Goal: Task Accomplishment & Management: Complete application form

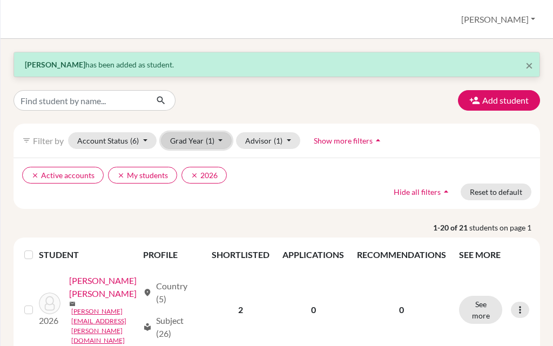
click at [199, 146] on button "Grad Year (1)" at bounding box center [196, 140] width 71 height 17
click at [253, 110] on div "Add student" at bounding box center [276, 100] width 543 height 21
click at [525, 59] on span "×" at bounding box center [529, 65] width 8 height 16
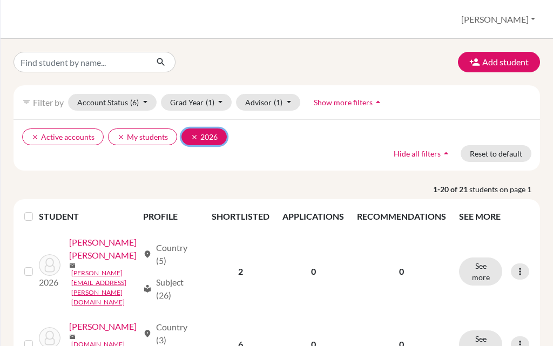
click at [192, 137] on icon "clear" at bounding box center [195, 137] width 8 height 8
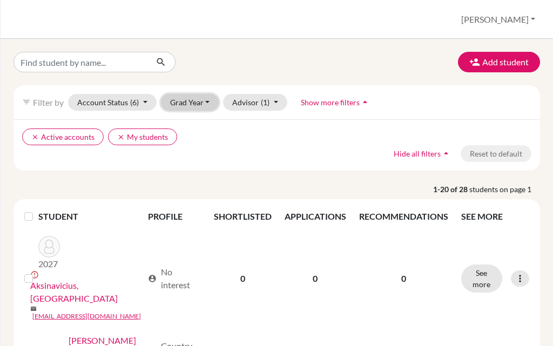
click at [182, 106] on button "Grad Year" at bounding box center [190, 102] width 58 height 17
click at [193, 98] on button "Grad Year" at bounding box center [190, 102] width 58 height 17
click at [271, 122] on div "clear Active accounts clear My students Hide all filters arrow_drop_up Reset to…" at bounding box center [276, 144] width 526 height 51
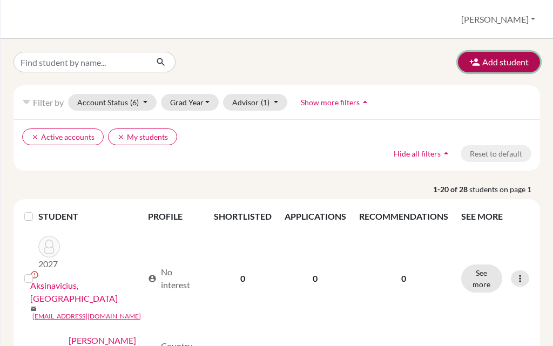
click at [470, 64] on icon "button" at bounding box center [474, 62] width 11 height 11
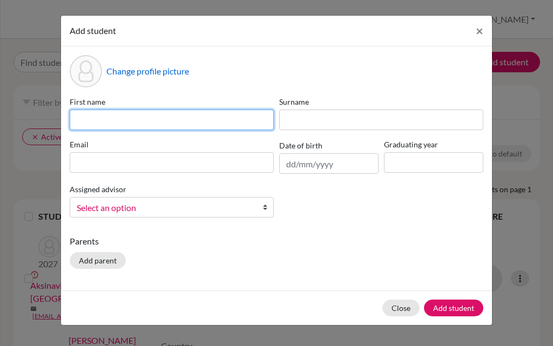
click at [92, 125] on input at bounding box center [172, 120] width 204 height 21
type input "Marta"
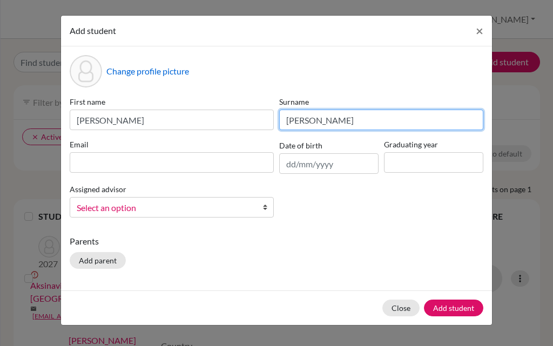
type input "Marin Ávila"
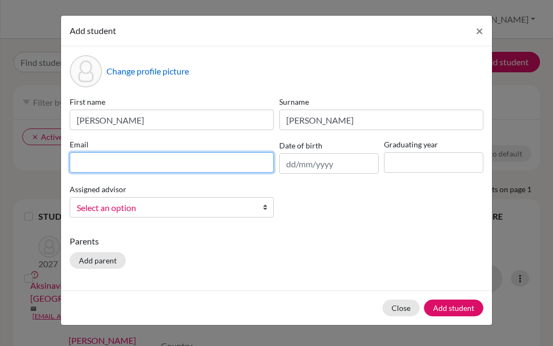
click at [124, 161] on input at bounding box center [172, 162] width 204 height 21
paste input "marta.marin@students.oakleycollege.com"
type input "marta.marin@students.oakleycollege.com"
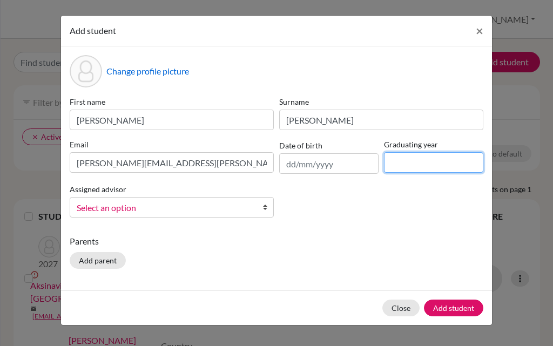
click at [403, 162] on input at bounding box center [433, 162] width 99 height 21
type input "2027"
click at [172, 207] on span "Select an option" at bounding box center [165, 208] width 176 height 14
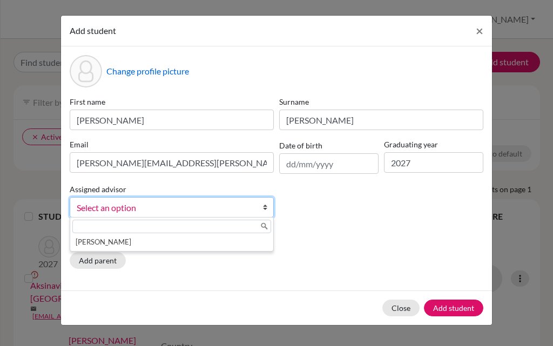
click at [120, 243] on li "McNulty, Anne" at bounding box center [171, 241] width 199 height 13
click at [94, 242] on p "Parents" at bounding box center [277, 241] width 414 height 13
click at [329, 224] on div "First name Marta Surname Marin Ávila Email marta.marin@students.oakleycollege.c…" at bounding box center [276, 161] width 419 height 130
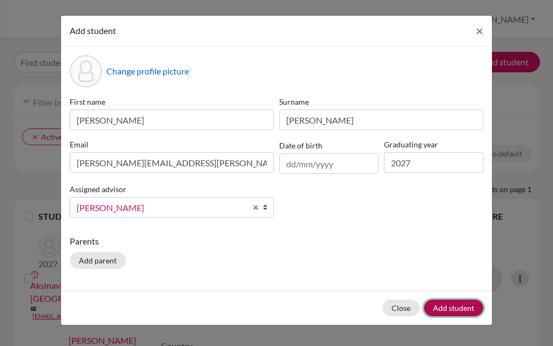
click at [454, 306] on button "Add student" at bounding box center [453, 308] width 59 height 17
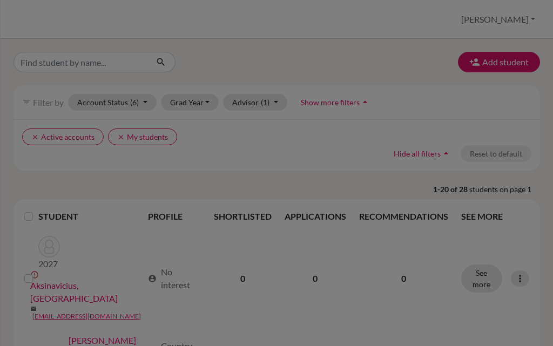
click at [327, 38] on div at bounding box center [276, 173] width 553 height 346
click at [354, 118] on div at bounding box center [276, 173] width 553 height 346
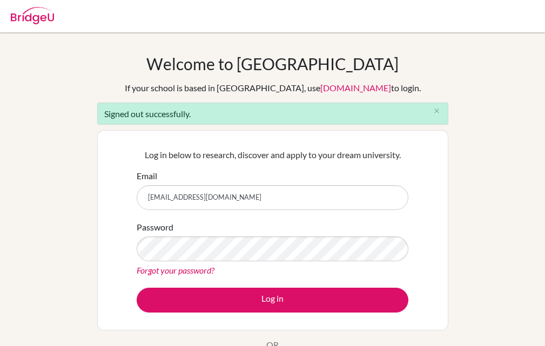
type input "[EMAIL_ADDRESS][DOMAIN_NAME]"
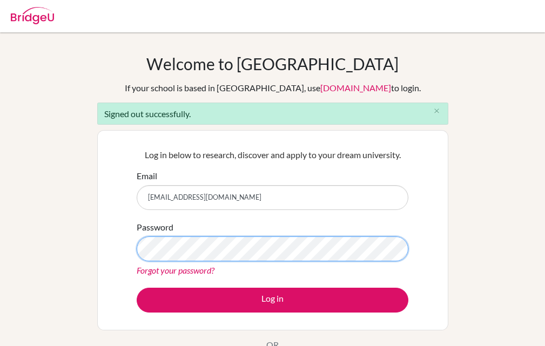
click at [137, 288] on button "Log in" at bounding box center [273, 300] width 272 height 25
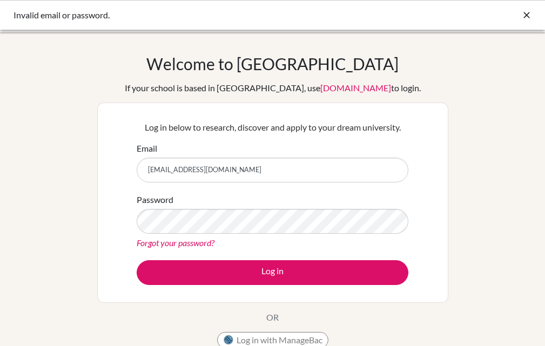
click at [187, 243] on link "Forgot your password?" at bounding box center [176, 243] width 78 height 10
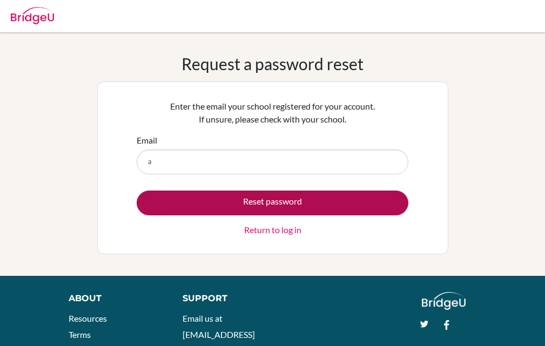
type input "anneinguis21@hotmail.com"
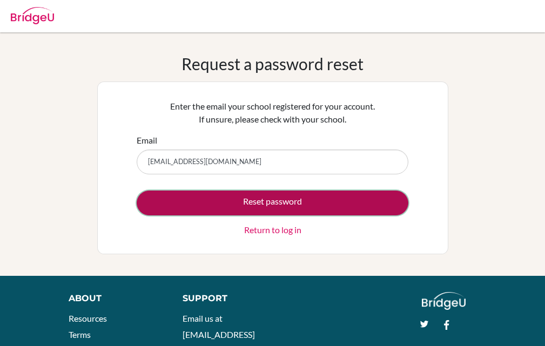
click at [259, 198] on button "Reset password" at bounding box center [273, 203] width 272 height 25
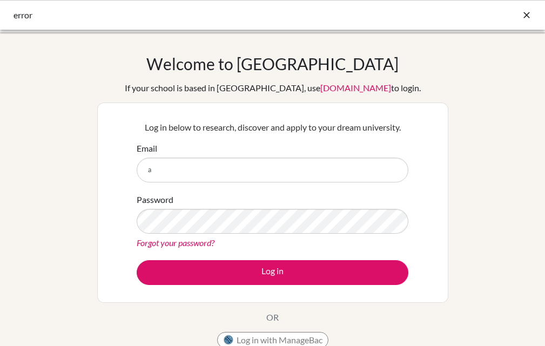
type input "[PERSON_NAME][EMAIL_ADDRESS][DOMAIN_NAME]"
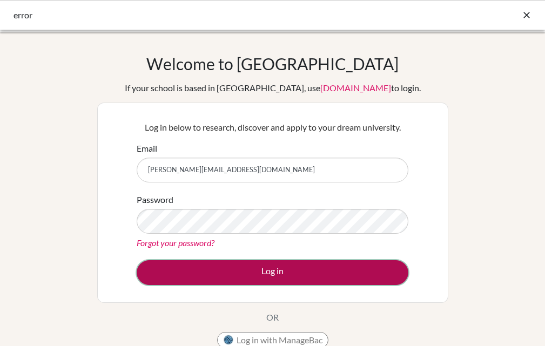
click at [256, 266] on button "Log in" at bounding box center [273, 272] width 272 height 25
click at [254, 267] on button "Log in" at bounding box center [273, 272] width 272 height 25
click at [257, 277] on button "Log in" at bounding box center [273, 272] width 272 height 25
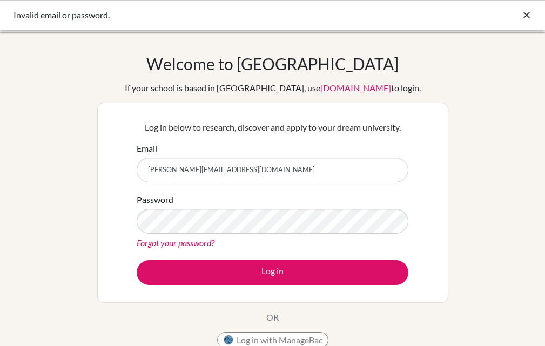
click at [182, 238] on link "Forgot your password?" at bounding box center [176, 243] width 78 height 10
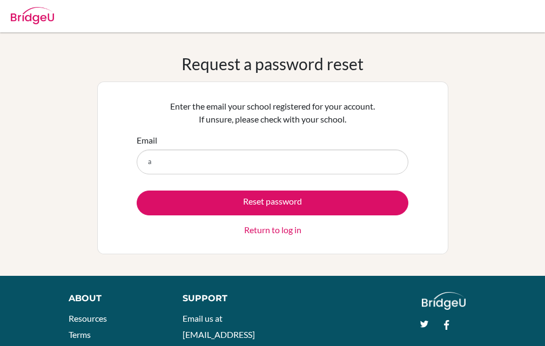
type input "[PERSON_NAME][EMAIL_ADDRESS][DOMAIN_NAME]"
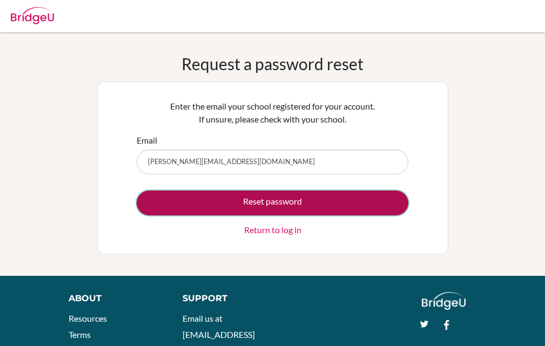
click at [275, 208] on button "Reset password" at bounding box center [273, 203] width 272 height 25
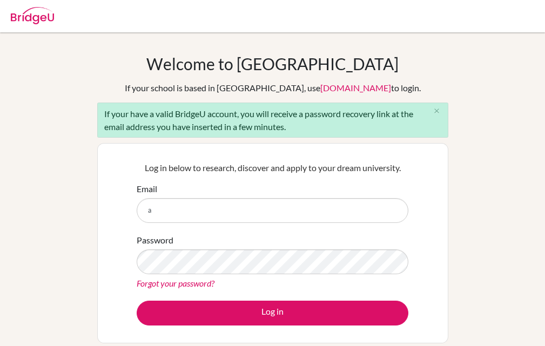
type input "[PERSON_NAME][EMAIL_ADDRESS][DOMAIN_NAME]"
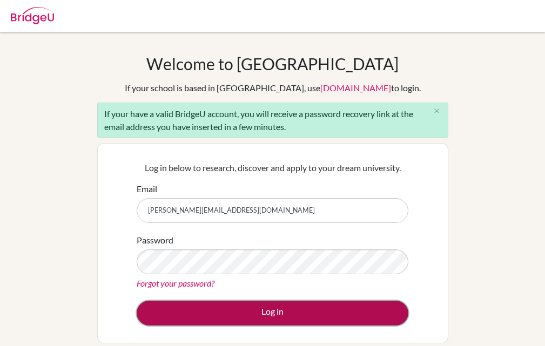
click at [264, 307] on button "Log in" at bounding box center [273, 313] width 272 height 25
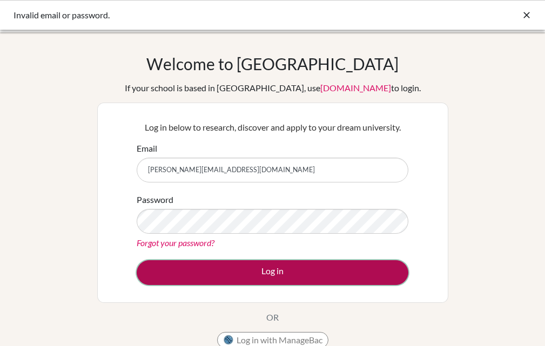
click at [212, 275] on button "Log in" at bounding box center [273, 272] width 272 height 25
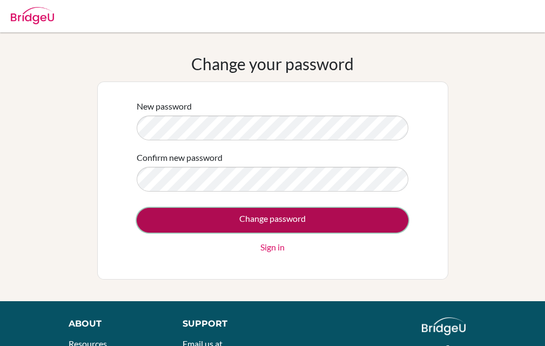
click at [262, 220] on input "Change password" at bounding box center [273, 220] width 272 height 25
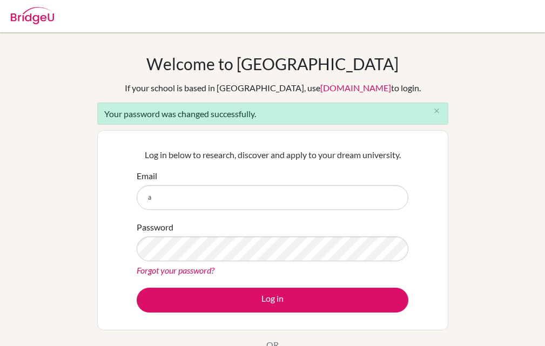
type input "[PERSON_NAME][EMAIL_ADDRESS][DOMAIN_NAME]"
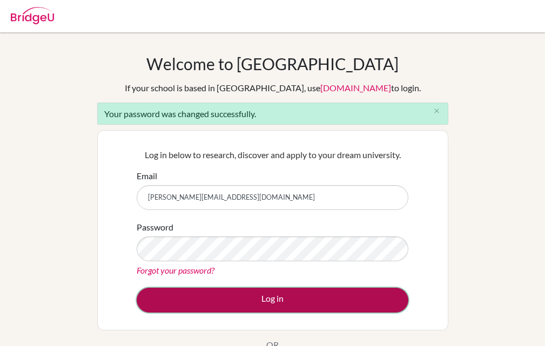
click at [241, 288] on button "Log in" at bounding box center [273, 300] width 272 height 25
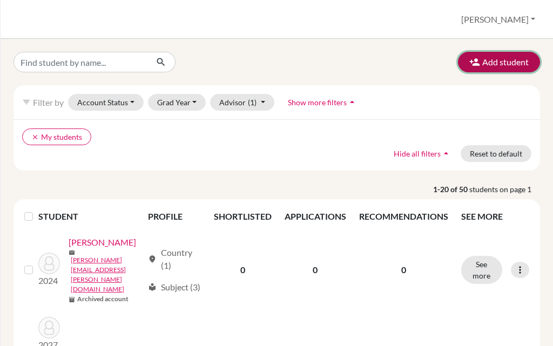
click at [491, 58] on button "Add student" at bounding box center [499, 62] width 82 height 21
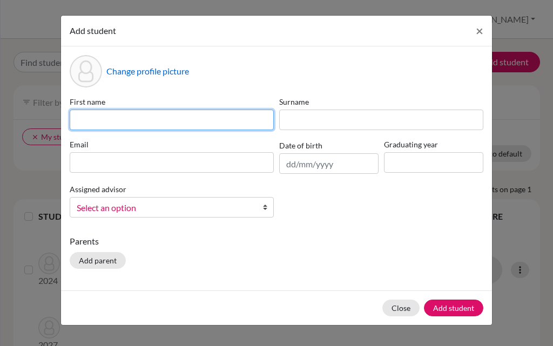
drag, startPoint x: 204, startPoint y: 125, endPoint x: 200, endPoint y: 120, distance: 6.2
click at [204, 125] on input at bounding box center [172, 120] width 204 height 21
type input "Diana"
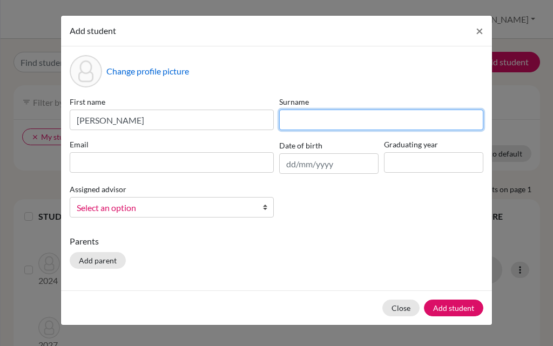
click at [315, 119] on input at bounding box center [381, 120] width 204 height 21
type input "Martínez Hernández"
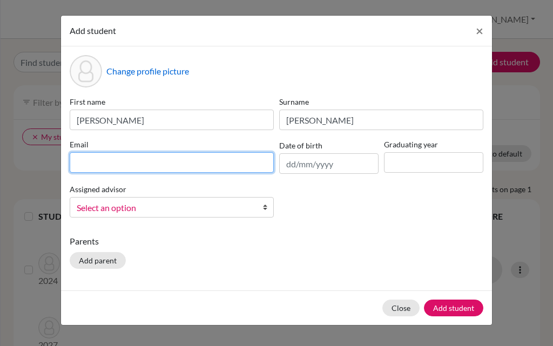
click at [228, 164] on input at bounding box center [172, 162] width 204 height 21
paste input "[PERSON_NAME][EMAIL_ADDRESS][PERSON_NAME][DOMAIN_NAME]"
type input "[PERSON_NAME][EMAIL_ADDRESS][PERSON_NAME][DOMAIN_NAME]"
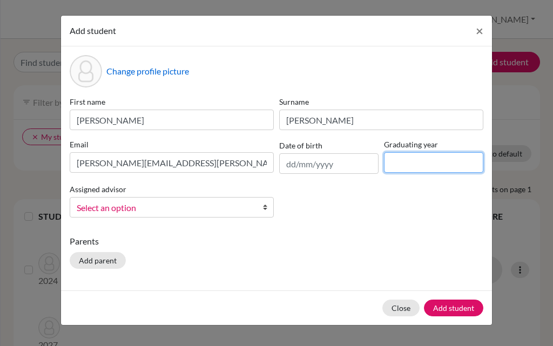
click at [446, 165] on input at bounding box center [433, 162] width 99 height 21
type input "2027"
click at [179, 204] on span "Select an option" at bounding box center [165, 208] width 176 height 14
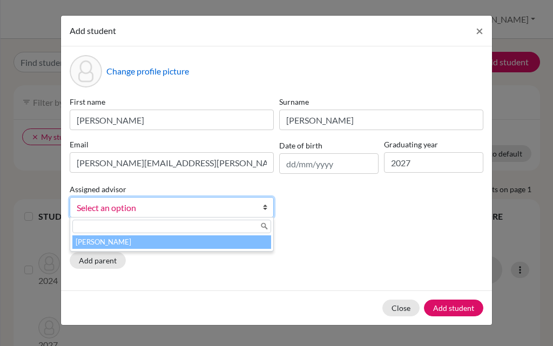
click at [144, 240] on li "McNulty, Anne" at bounding box center [171, 241] width 199 height 13
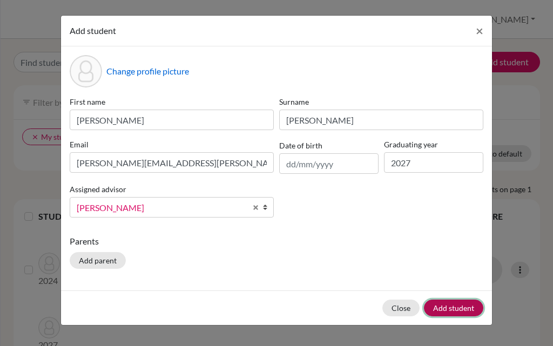
click at [457, 310] on button "Add student" at bounding box center [453, 308] width 59 height 17
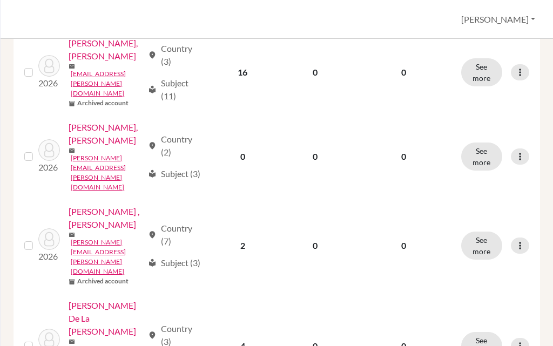
scroll to position [1512, 0]
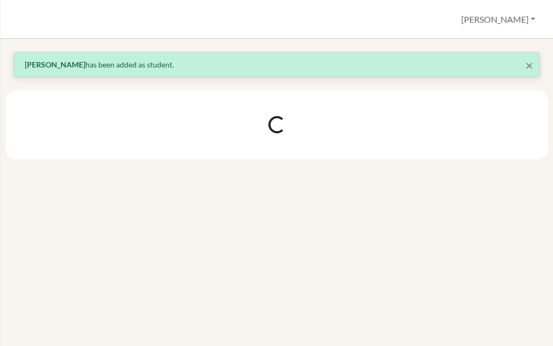
scroll to position [0, 0]
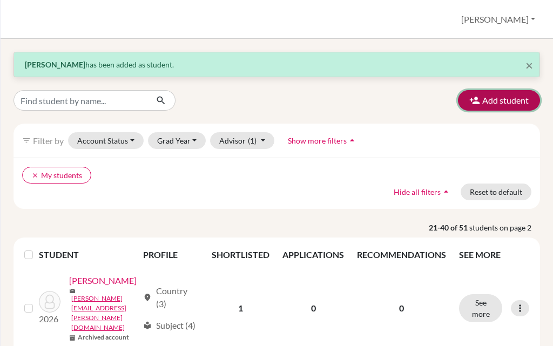
click at [491, 95] on button "Add student" at bounding box center [499, 100] width 82 height 21
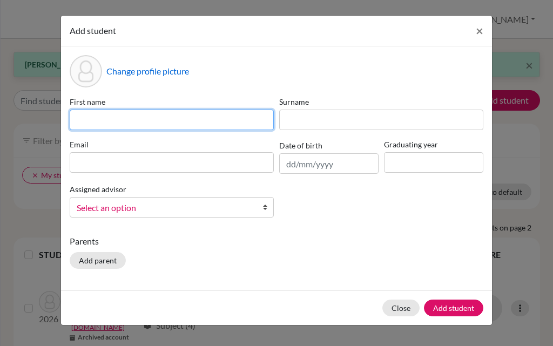
click at [214, 119] on input at bounding box center [172, 120] width 204 height 21
type input "Marta"
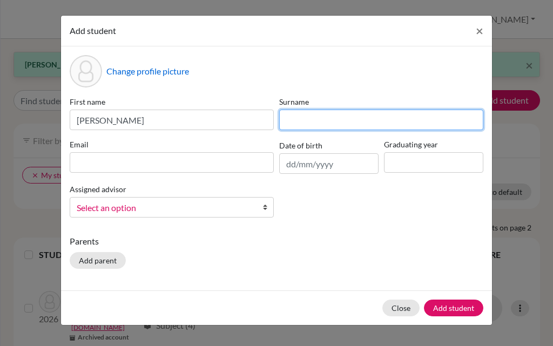
click at [339, 127] on input at bounding box center [381, 120] width 204 height 21
type input "m"
type input "Marin Ávila"
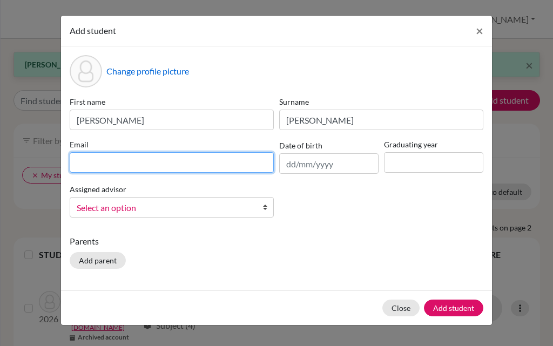
click at [221, 168] on input at bounding box center [172, 162] width 204 height 21
click at [134, 160] on input at bounding box center [172, 162] width 204 height 21
paste input "[PERSON_NAME][EMAIL_ADDRESS][PERSON_NAME][DOMAIN_NAME]"
type input "[PERSON_NAME][EMAIL_ADDRESS][PERSON_NAME][DOMAIN_NAME]"
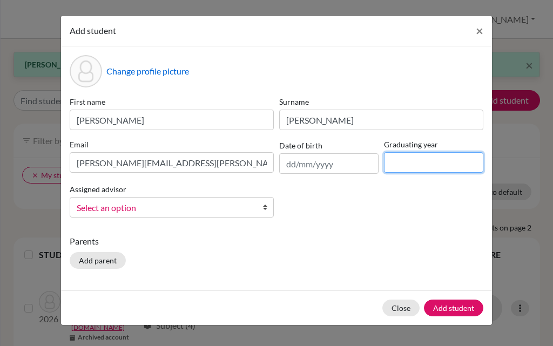
click at [406, 160] on input at bounding box center [433, 162] width 99 height 21
type input "2027"
click at [131, 215] on link "Select an option" at bounding box center [172, 207] width 204 height 21
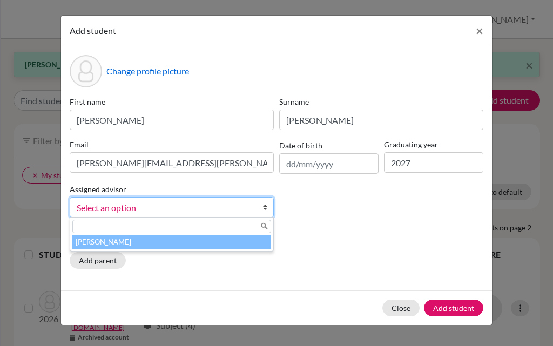
click at [131, 245] on li "McNulty, Anne" at bounding box center [171, 241] width 199 height 13
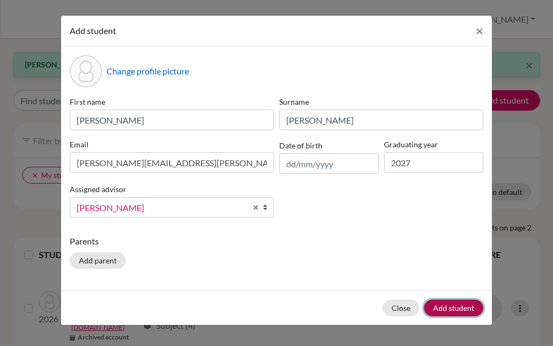
click at [448, 309] on button "Add student" at bounding box center [453, 308] width 59 height 17
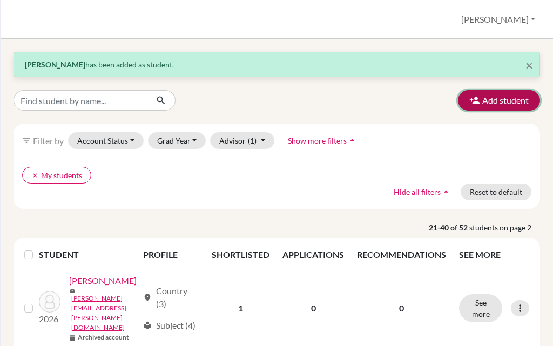
click at [485, 104] on button "Add student" at bounding box center [499, 100] width 82 height 21
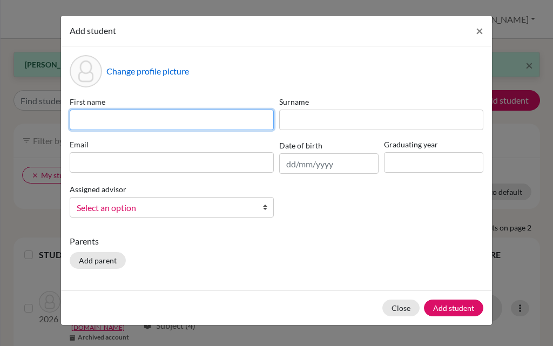
click at [142, 121] on input at bounding box center [172, 120] width 204 height 21
type input "Ramiro"
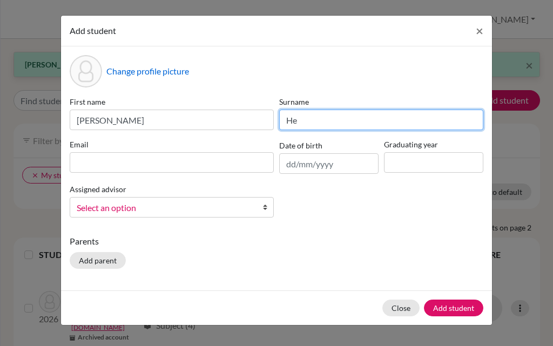
type input "H"
type input "Martínez Hernández"
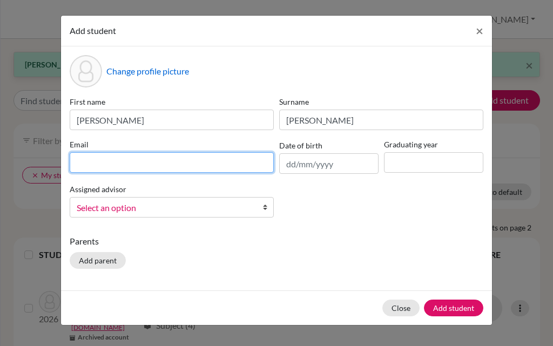
click at [228, 162] on input at bounding box center [172, 162] width 204 height 21
paste input "[PERSON_NAME][EMAIL_ADDRESS][PERSON_NAME][DOMAIN_NAME]"
type input "[PERSON_NAME][EMAIL_ADDRESS][PERSON_NAME][DOMAIN_NAME]"
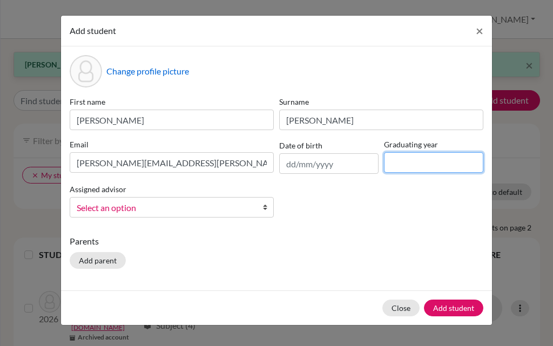
click at [410, 162] on input at bounding box center [433, 162] width 99 height 21
type input "2027"
click at [109, 214] on span "Select an option" at bounding box center [165, 208] width 176 height 14
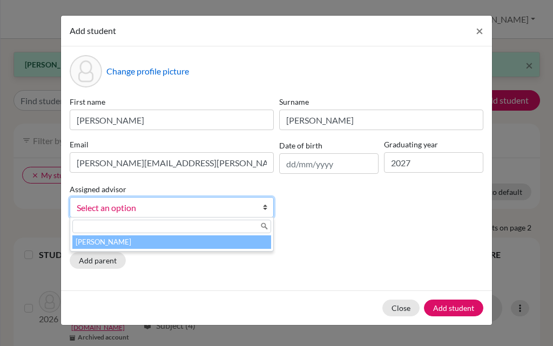
click at [148, 246] on li "McNulty, Anne" at bounding box center [171, 241] width 199 height 13
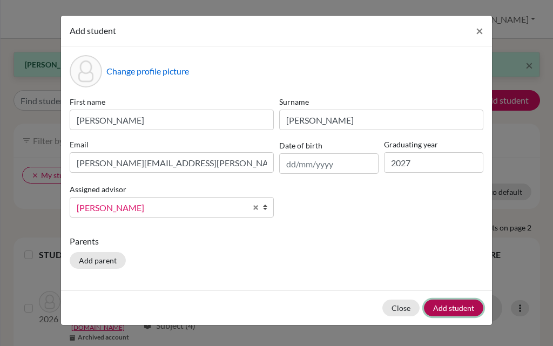
click at [466, 308] on button "Add student" at bounding box center [453, 308] width 59 height 17
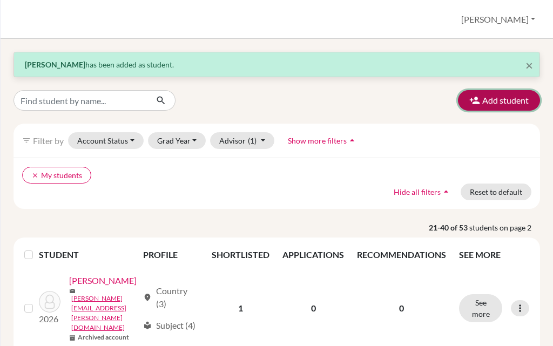
click at [473, 100] on button "Add student" at bounding box center [499, 100] width 82 height 21
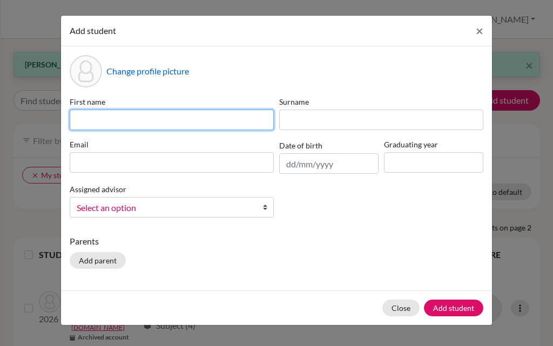
click at [227, 118] on input at bounding box center [172, 120] width 204 height 21
type input "Sofia"
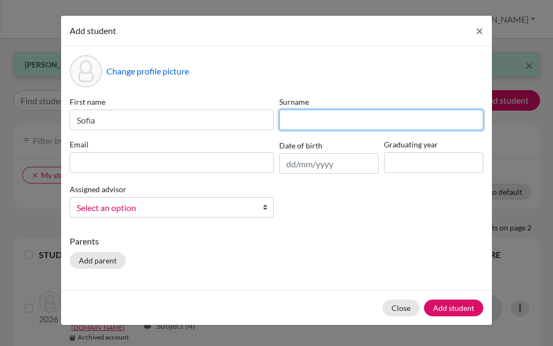
click at [318, 119] on input at bounding box center [381, 120] width 204 height 21
type input "Mederos Pérez"
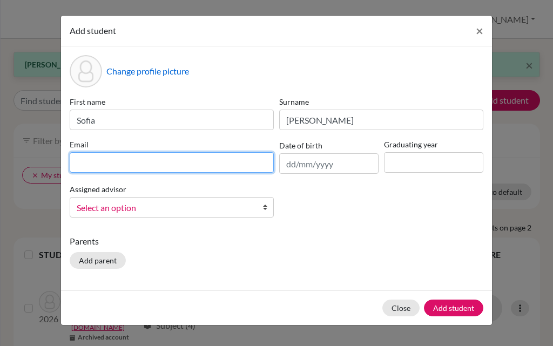
click at [207, 166] on input at bounding box center [172, 162] width 204 height 21
paste input "Sofía Isabel Mederos Pérez <sofia.mederos@students.oakleycollege.com>"
type input "Sofía Isabel Mederos Pérez <sofia.mederos@students.oakleycollege.com>"
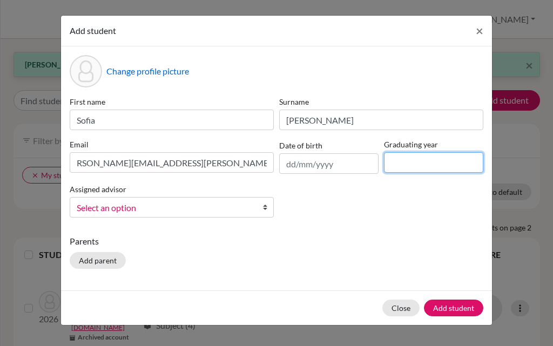
click at [415, 167] on input at bounding box center [433, 162] width 99 height 21
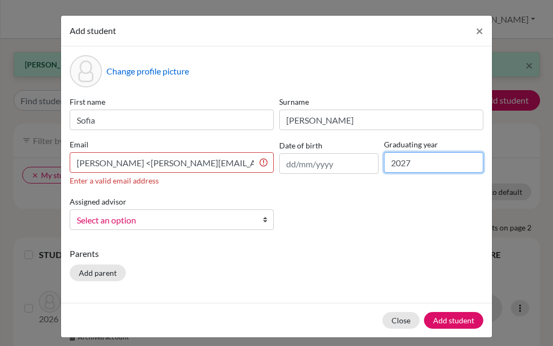
type input "2027"
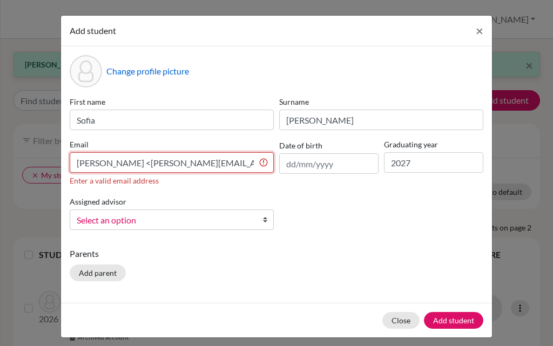
click at [203, 159] on input "Sofía Isabel Mederos Pérez <sofia.mederos@students.oakleycollege.com>" at bounding box center [172, 162] width 204 height 21
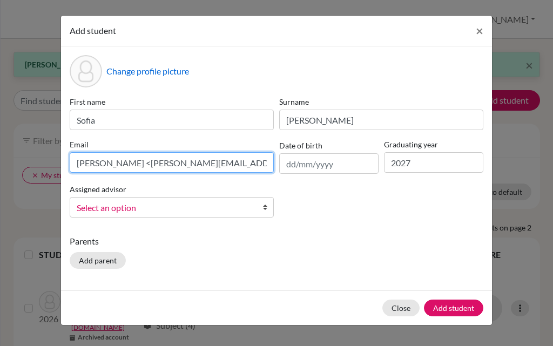
drag, startPoint x: 186, startPoint y: 163, endPoint x: 76, endPoint y: 164, distance: 110.7
click at [76, 164] on input "Sofía Isabel Mederos Pérez <sofia.mederos@students.oakleycollege.com>" at bounding box center [172, 162] width 204 height 21
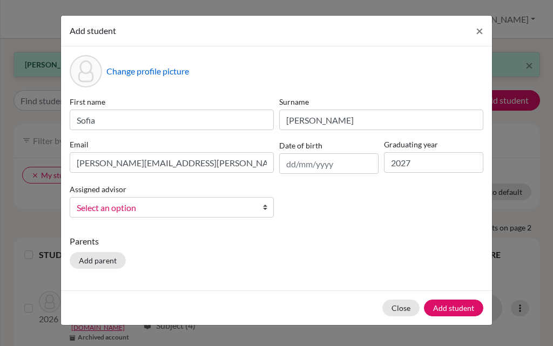
click at [118, 205] on div "Assigned advisor McNulty, Anne Select an option" at bounding box center [171, 199] width 209 height 35
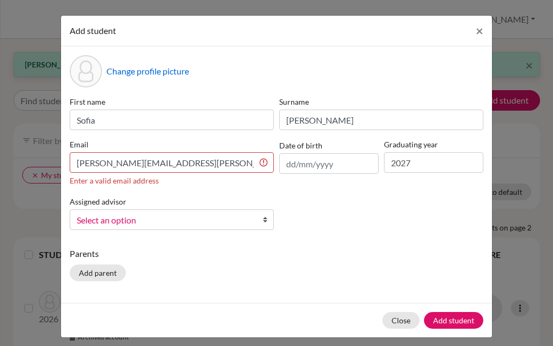
click at [137, 222] on span "Select an option" at bounding box center [165, 220] width 176 height 14
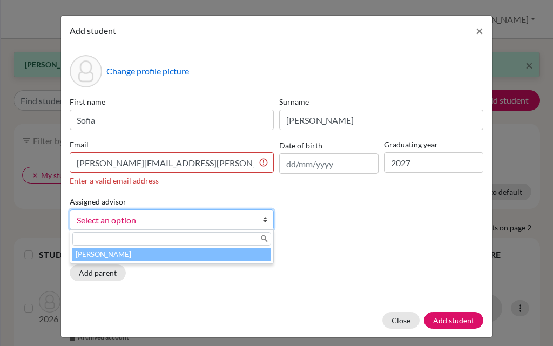
click at [150, 256] on li "McNulty, Anne" at bounding box center [171, 254] width 199 height 13
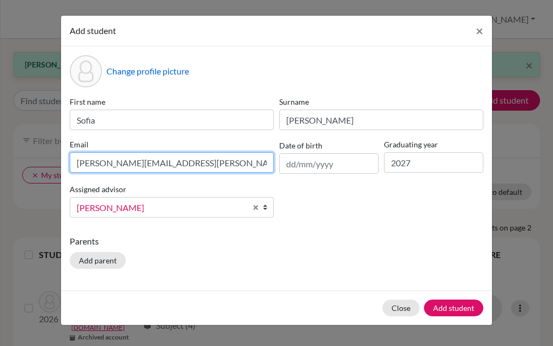
click at [241, 161] on input "sofia.mederos@students.oakleycollege.com>" at bounding box center [172, 162] width 204 height 21
type input "[PERSON_NAME][EMAIL_ADDRESS][DOMAIN_NAME]"
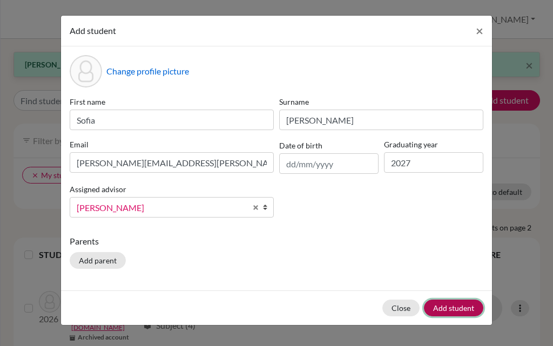
click at [439, 304] on button "Add student" at bounding box center [453, 308] width 59 height 17
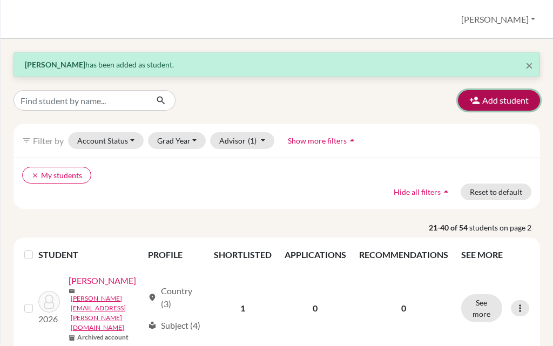
click at [500, 101] on button "Add student" at bounding box center [499, 100] width 82 height 21
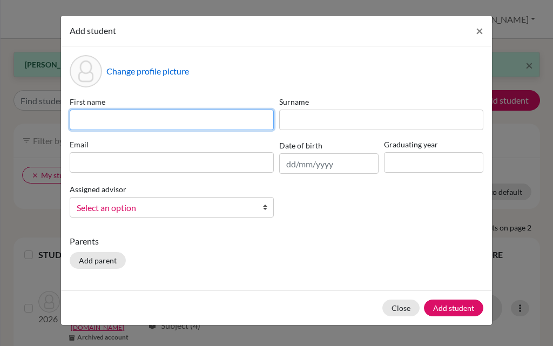
click at [195, 124] on input at bounding box center [172, 120] width 204 height 21
type input "Julia"
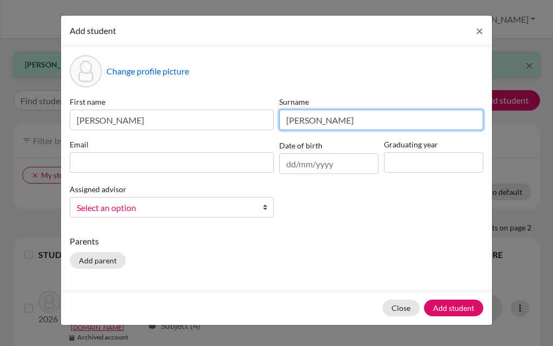
type input "Moner García"
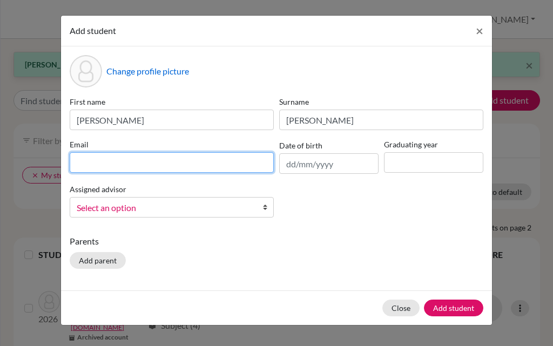
click at [198, 164] on input at bounding box center [172, 162] width 204 height 21
paste input "Sofía Isabel Mederos Pérez <sofia.mederos@students.oakleycollege.com>"
type input "S"
paste input "[PERSON_NAME][EMAIL_ADDRESS][DOMAIN_NAME]"
type input "[PERSON_NAME][EMAIL_ADDRESS][DOMAIN_NAME]"
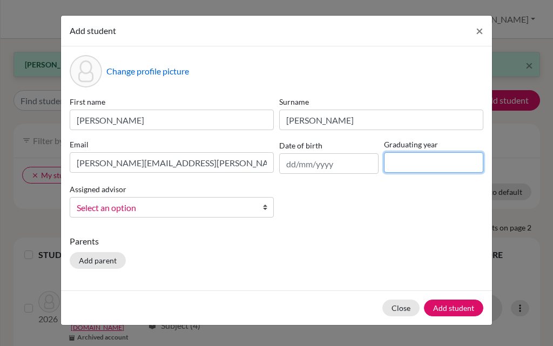
click at [413, 158] on input at bounding box center [433, 162] width 99 height 21
type input "2027"
click at [86, 195] on div "Assigned advisor McNulty, Anne Select an option" at bounding box center [171, 199] width 209 height 35
click at [85, 201] on span "Select an option" at bounding box center [165, 208] width 176 height 14
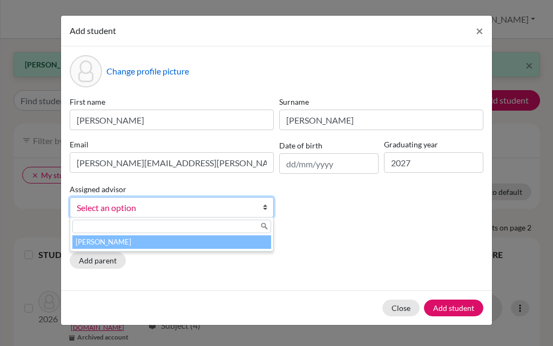
click at [116, 247] on li "McNulty, Anne" at bounding box center [171, 241] width 199 height 13
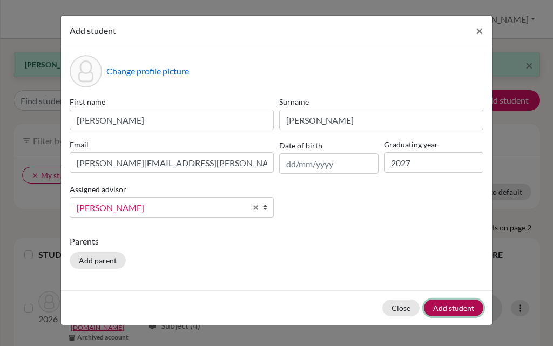
click at [459, 306] on button "Add student" at bounding box center [453, 308] width 59 height 17
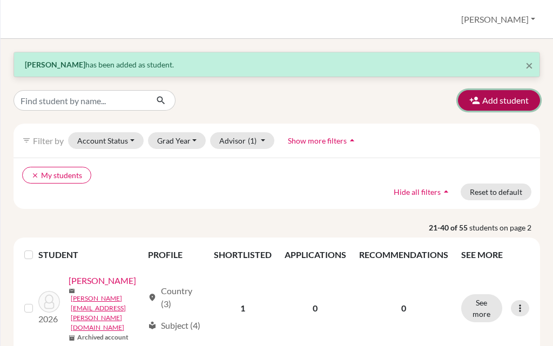
click at [490, 101] on button "Add student" at bounding box center [499, 100] width 82 height 21
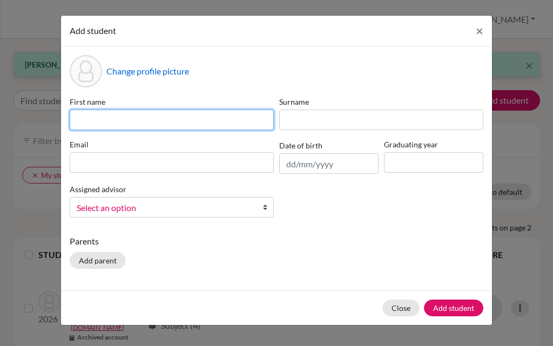
click at [136, 124] on input at bounding box center [172, 120] width 204 height 21
type input "Hugo"
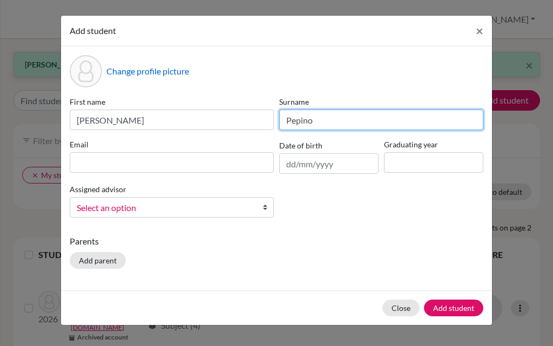
click at [351, 123] on input "Pepino" at bounding box center [381, 120] width 204 height 21
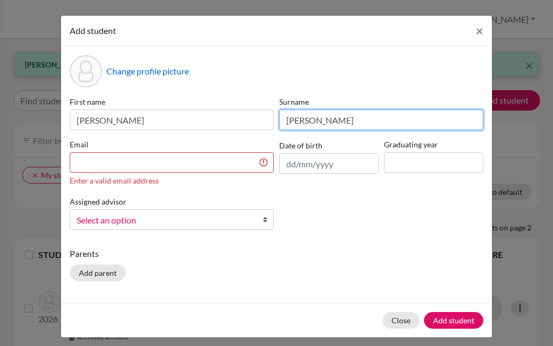
type input "Pepino Camancho"
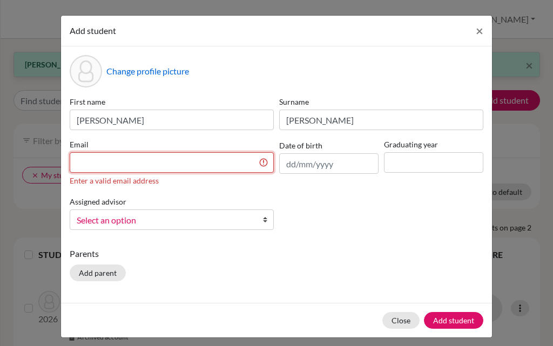
click at [226, 160] on input at bounding box center [172, 162] width 204 height 21
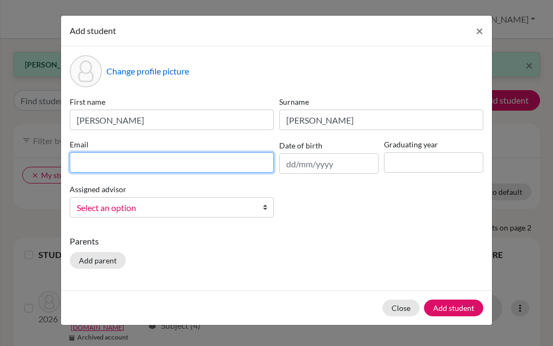
paste input "[EMAIL_ADDRESS][DOMAIN_NAME]"
type input "[EMAIL_ADDRESS][DOMAIN_NAME]"
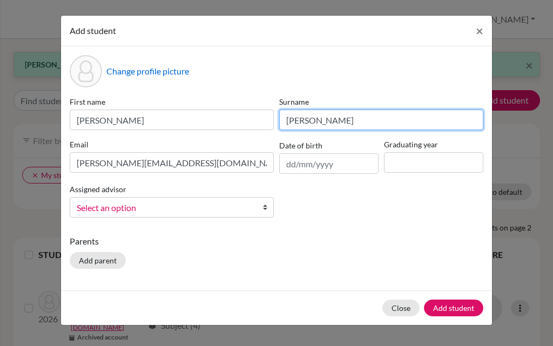
click at [341, 121] on input "Pepino Camancho" at bounding box center [381, 120] width 204 height 21
type input "Pepino Camacho"
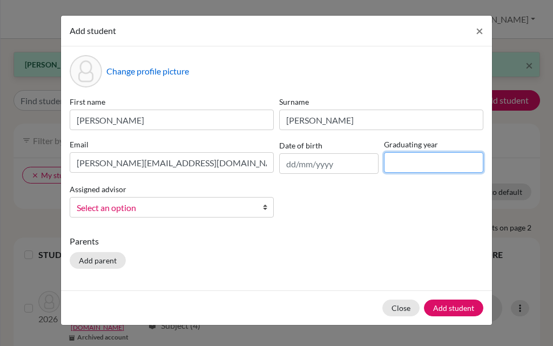
click at [425, 162] on input at bounding box center [433, 162] width 99 height 21
type input "2027"
click at [164, 212] on span "Select an option" at bounding box center [165, 208] width 176 height 14
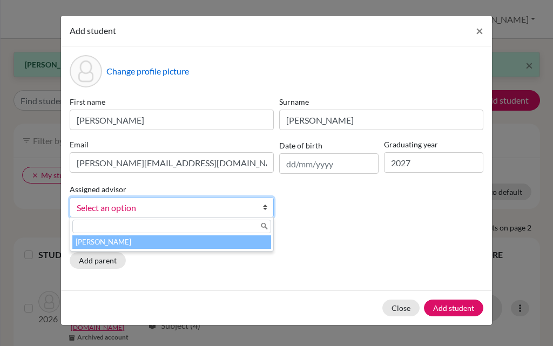
click at [153, 242] on li "McNulty, Anne" at bounding box center [171, 241] width 199 height 13
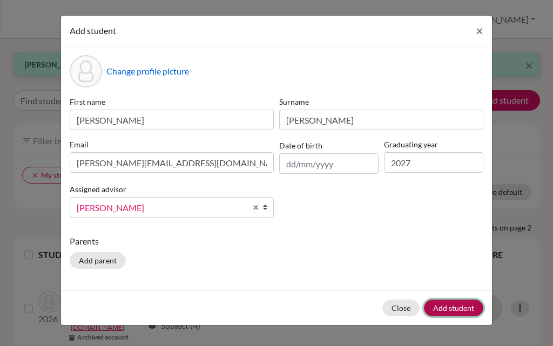
click at [467, 307] on button "Add student" at bounding box center [453, 308] width 59 height 17
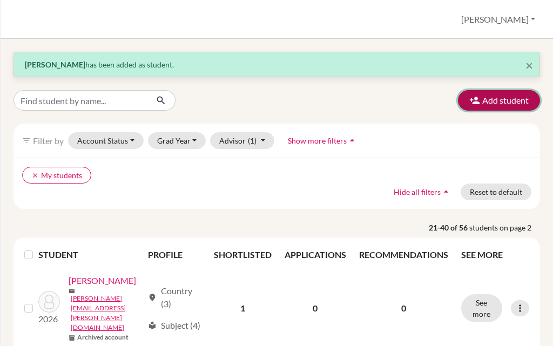
click at [469, 100] on icon "button" at bounding box center [474, 100] width 11 height 11
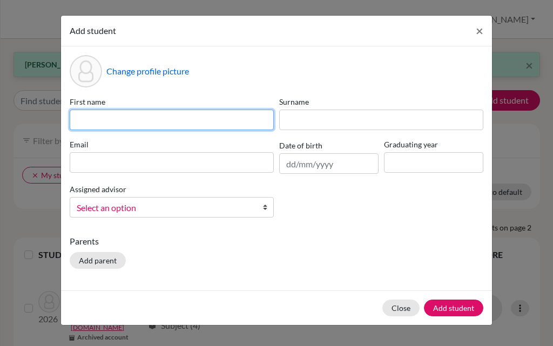
click at [126, 121] on input at bounding box center [172, 120] width 204 height 21
type input "Fernando"
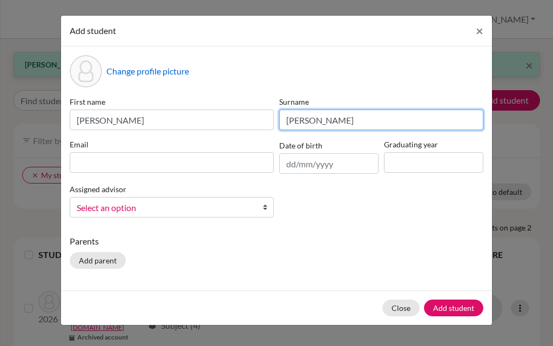
type input "Rodríguez Hernández"
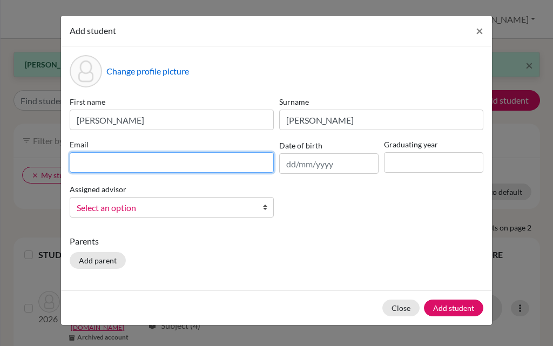
drag, startPoint x: 147, startPoint y: 159, endPoint x: 151, endPoint y: 150, distance: 10.6
click at [147, 159] on input at bounding box center [172, 162] width 204 height 21
paste input "[PERSON_NAME][EMAIL_ADDRESS][PERSON_NAME][DOMAIN_NAME]"
type input "[PERSON_NAME][EMAIL_ADDRESS][PERSON_NAME][DOMAIN_NAME]"
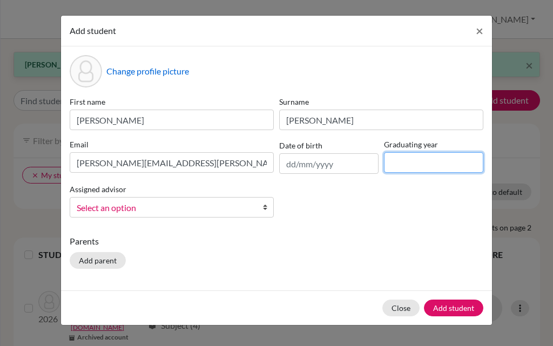
click at [415, 164] on input at bounding box center [433, 162] width 99 height 21
type input "2027"
click at [185, 200] on link "Select an option" at bounding box center [172, 207] width 204 height 21
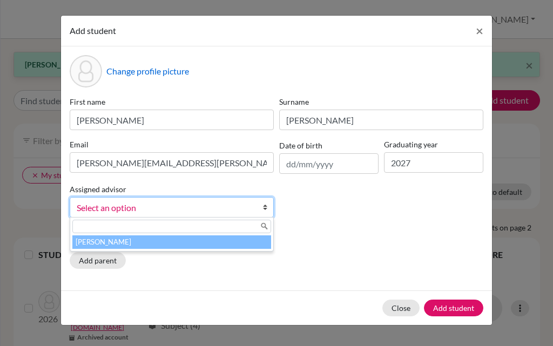
click at [167, 247] on li "McNulty, Anne" at bounding box center [171, 241] width 199 height 13
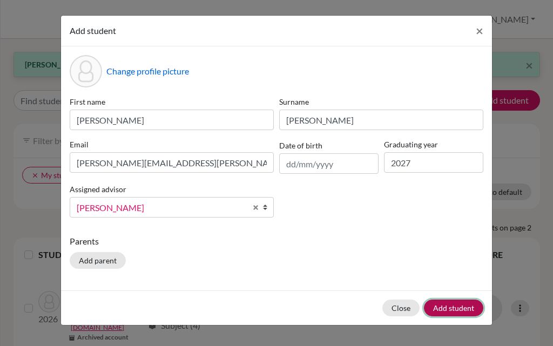
click at [469, 306] on button "Add student" at bounding box center [453, 308] width 59 height 17
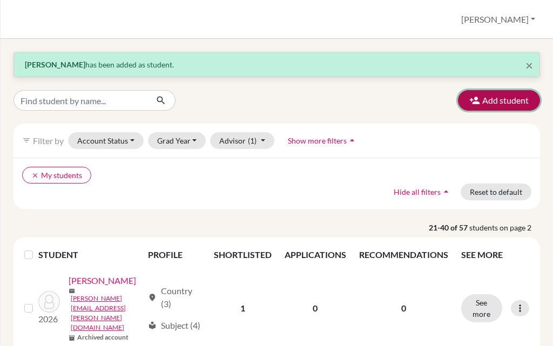
click at [483, 97] on button "Add student" at bounding box center [499, 100] width 82 height 21
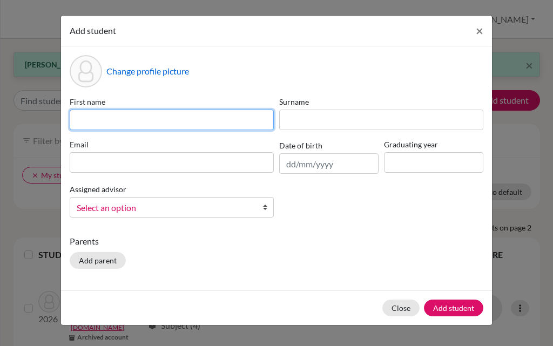
drag, startPoint x: 134, startPoint y: 114, endPoint x: 146, endPoint y: 114, distance: 11.9
click at [134, 114] on input at bounding box center [172, 120] width 204 height 21
type input "María"
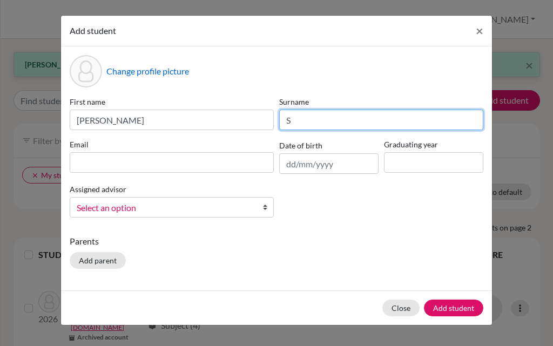
type input "S"
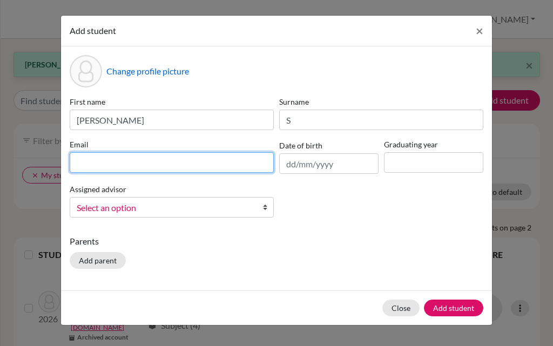
click at [237, 163] on input at bounding box center [172, 162] width 204 height 21
paste input "[PERSON_NAME][EMAIL_ADDRESS][DOMAIN_NAME]"
type input "[PERSON_NAME][EMAIL_ADDRESS][DOMAIN_NAME]"
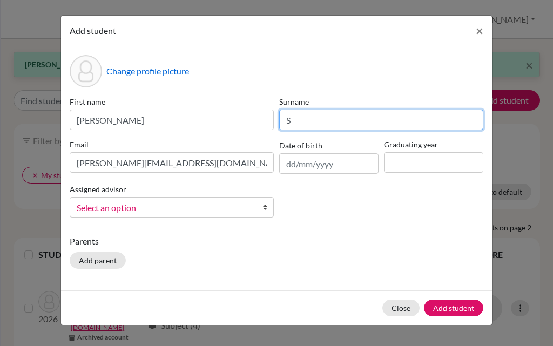
click at [329, 118] on input "S" at bounding box center [381, 120] width 204 height 21
type input "Suvaryan Sarkisian"
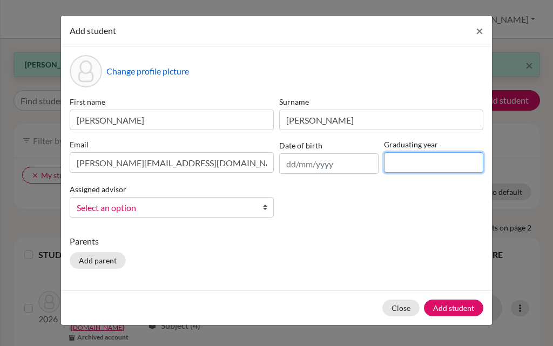
click at [458, 166] on input at bounding box center [433, 162] width 99 height 21
type input "2027"
click at [166, 206] on span "Select an option" at bounding box center [165, 208] width 176 height 14
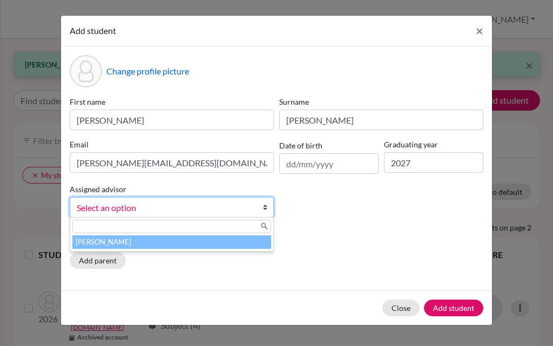
click at [193, 244] on li "McNulty, Anne" at bounding box center [171, 241] width 199 height 13
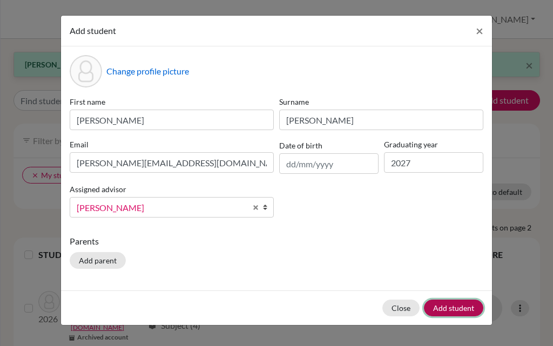
click at [449, 311] on button "Add student" at bounding box center [453, 308] width 59 height 17
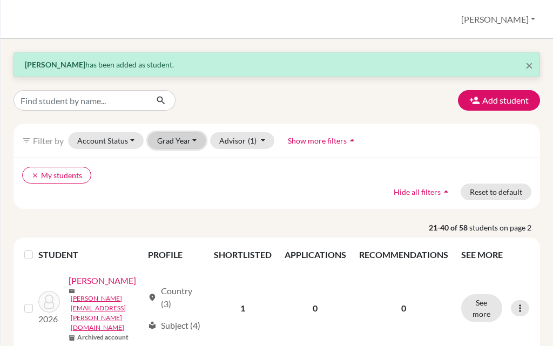
click at [174, 137] on button "Grad Year" at bounding box center [177, 140] width 58 height 17
click at [178, 159] on span "2027" at bounding box center [170, 163] width 19 height 13
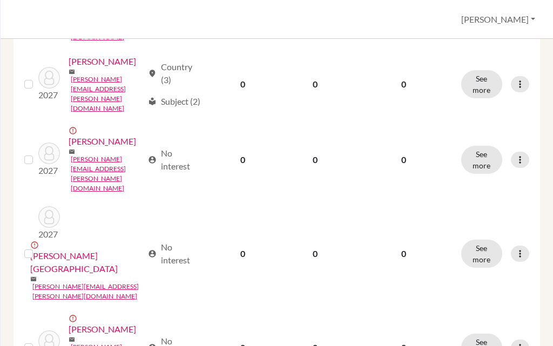
scroll to position [864, 0]
